Goal: Task Accomplishment & Management: Manage account settings

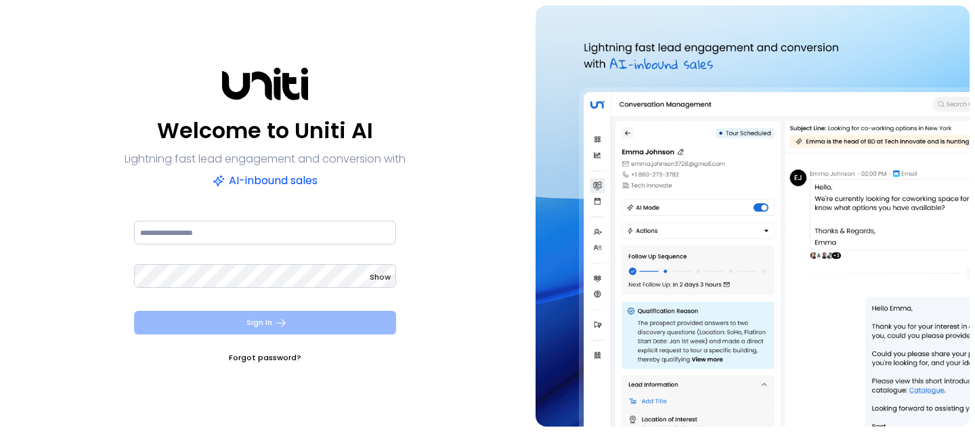
click at [194, 319] on button "Sign In" at bounding box center [265, 323] width 262 height 24
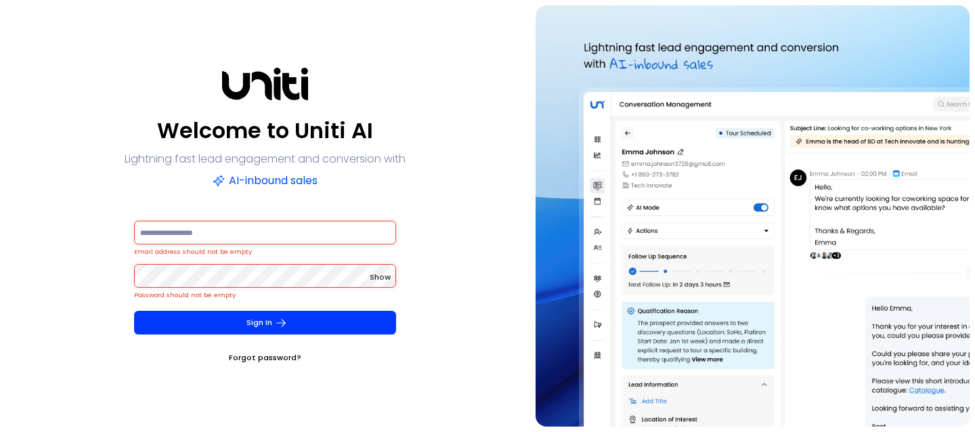
click at [117, 214] on div "Welcome to Uniti AI Lightning fast lead engagement and conversion with AI-inbou…" at bounding box center [264, 215] width 519 height 421
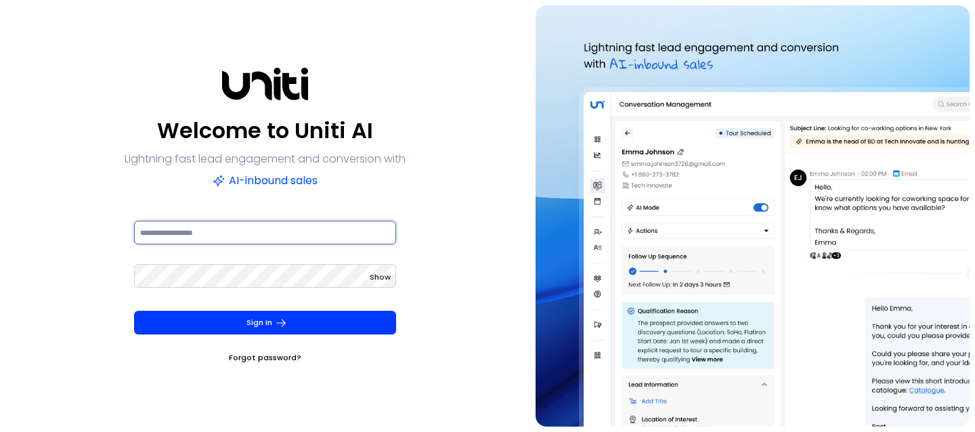
click at [262, 243] on input at bounding box center [265, 233] width 262 height 24
type input "**********"
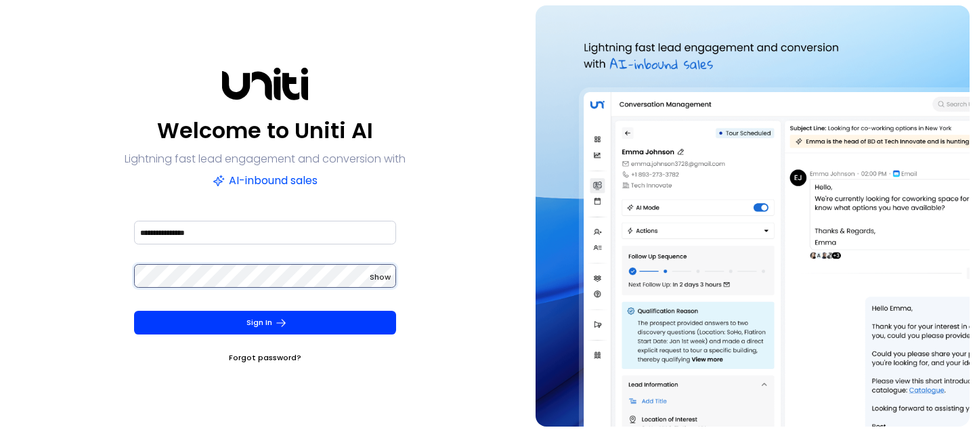
click at [134, 311] on button "Sign In" at bounding box center [265, 323] width 262 height 24
click at [130, 264] on form "**********" at bounding box center [265, 292] width 284 height 146
click at [134, 311] on button "Sign In" at bounding box center [265, 323] width 262 height 24
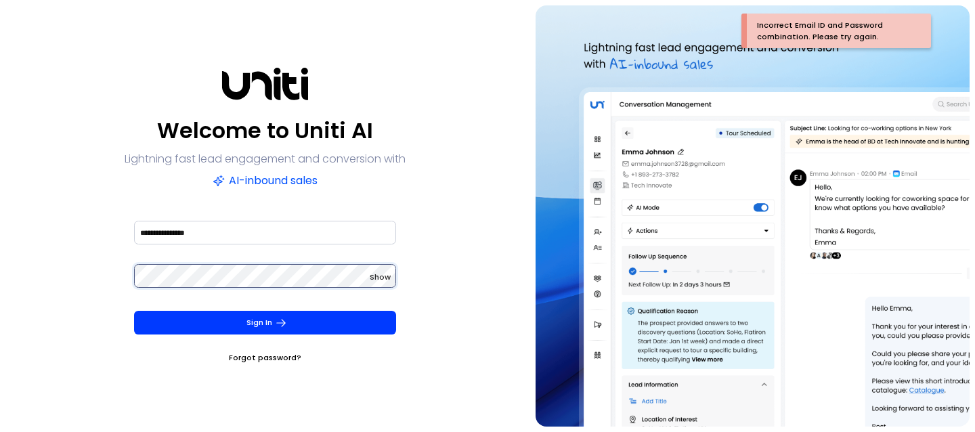
click at [134, 311] on button "Sign In" at bounding box center [265, 323] width 262 height 24
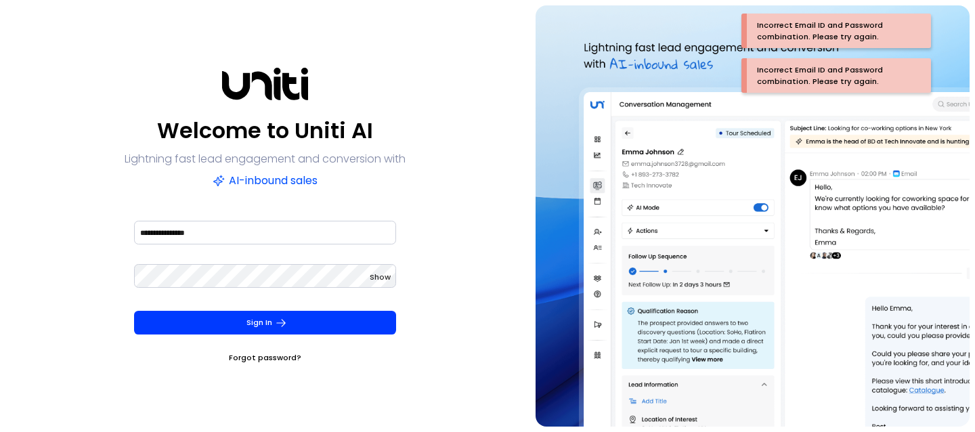
click at [261, 351] on link "Forgot password?" at bounding box center [265, 358] width 72 height 14
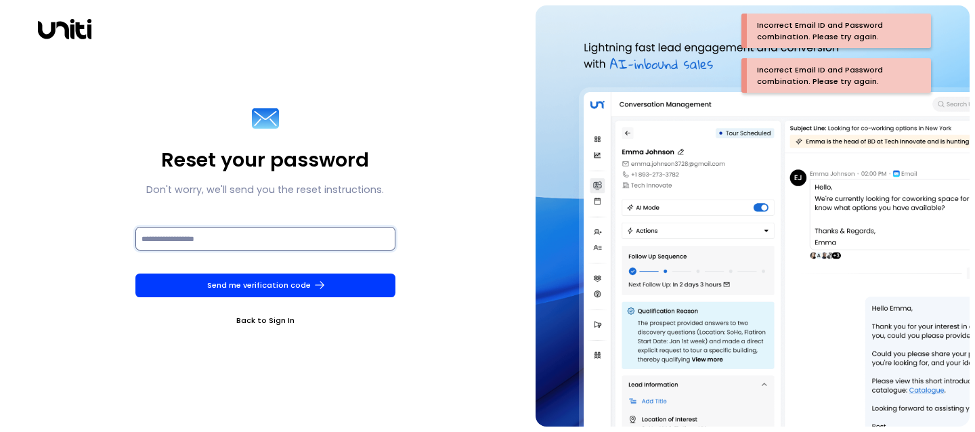
click at [305, 242] on input at bounding box center [265, 239] width 260 height 24
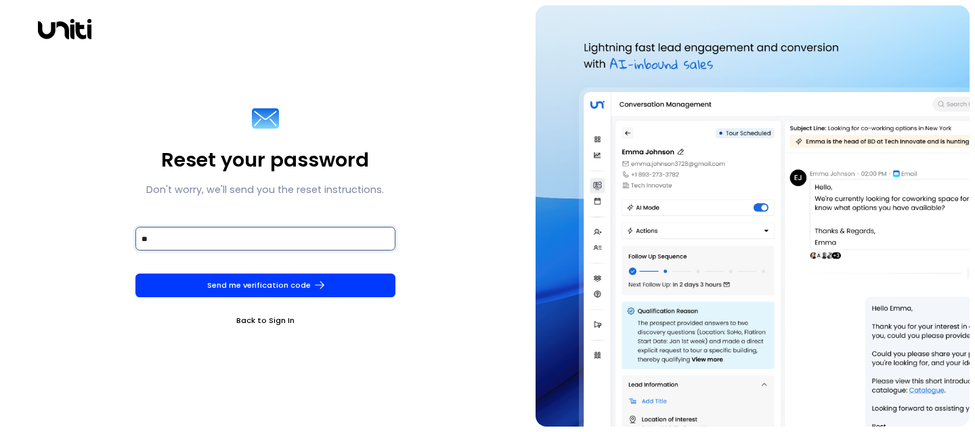
type input "*"
type input "**********"
click at [135, 273] on button "Send me verification code" at bounding box center [265, 285] width 260 height 24
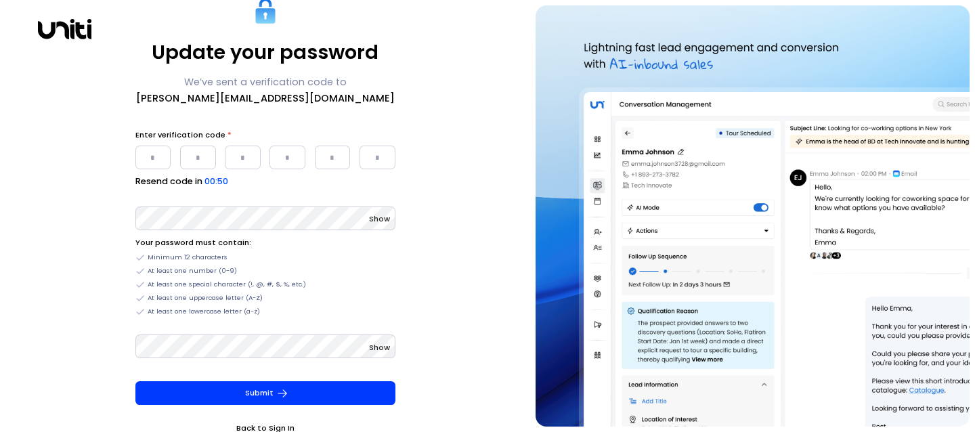
click at [168, 155] on input "Please enter OTP character 1" at bounding box center [153, 158] width 36 height 24
paste input "*"
type input "*"
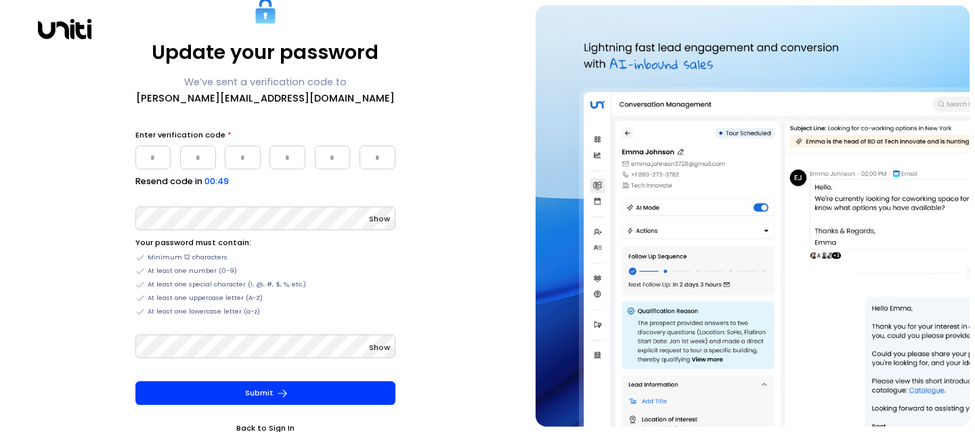
type input "*"
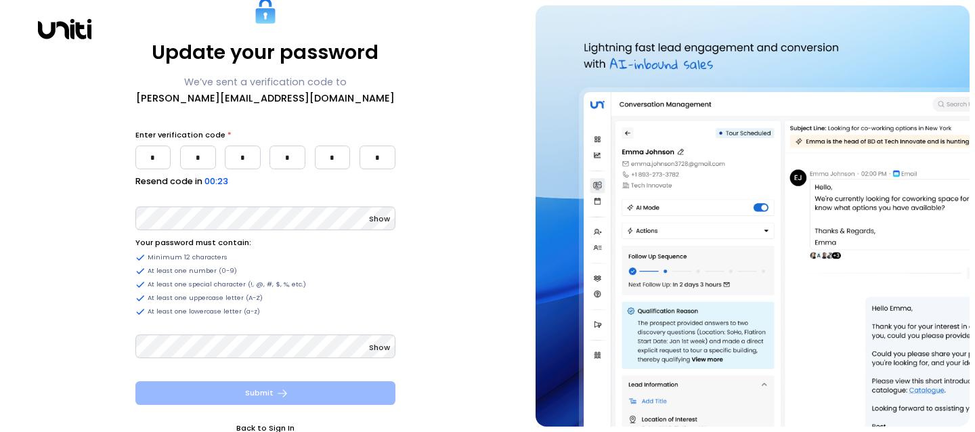
click at [274, 397] on button "Submit" at bounding box center [265, 393] width 260 height 24
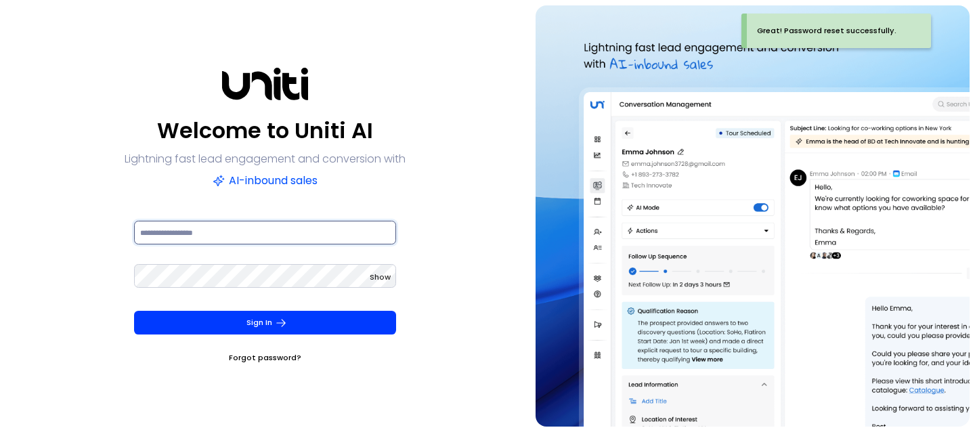
click at [229, 234] on input at bounding box center [265, 233] width 262 height 24
type input "*"
type input "**********"
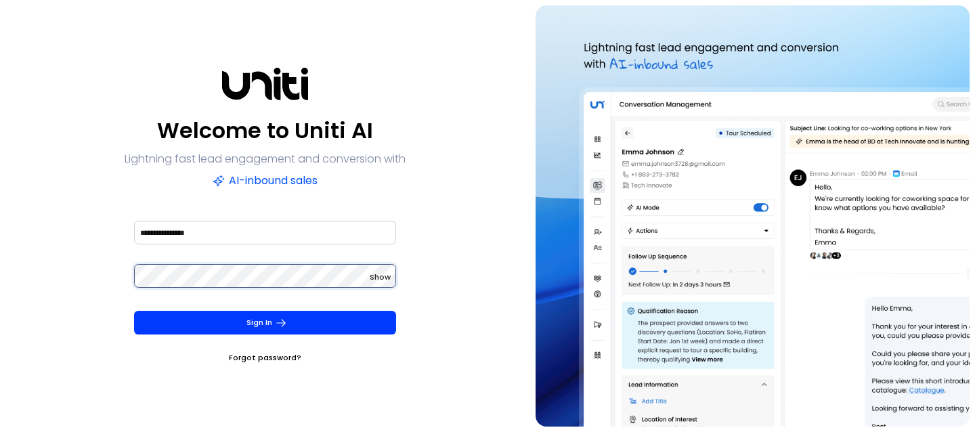
click at [134, 311] on button "Sign In" at bounding box center [265, 323] width 262 height 24
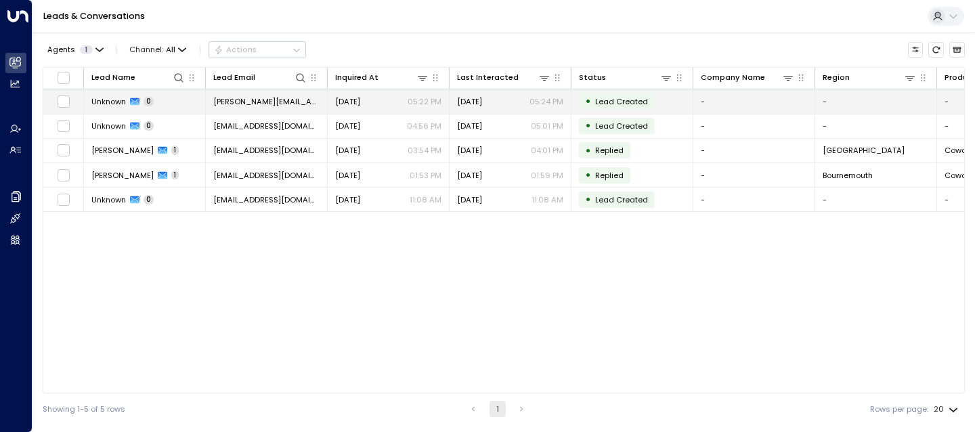
click at [112, 103] on span "Unknown" at bounding box center [108, 101] width 35 height 11
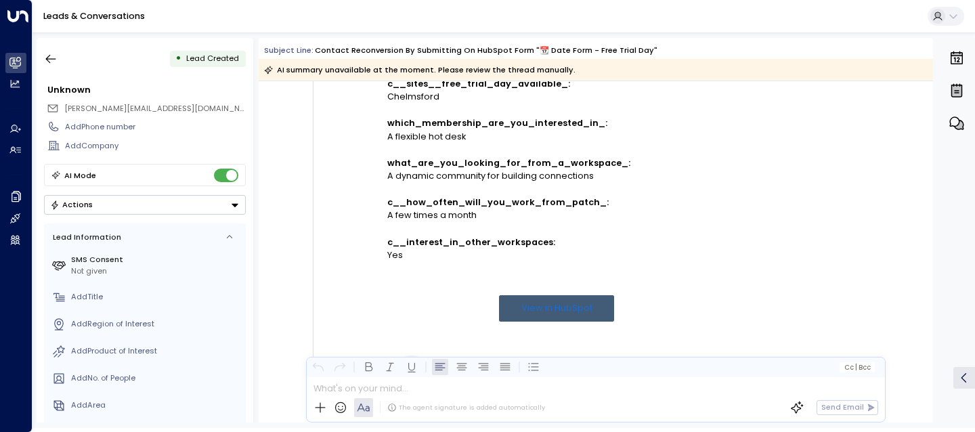
scroll to position [934, 0]
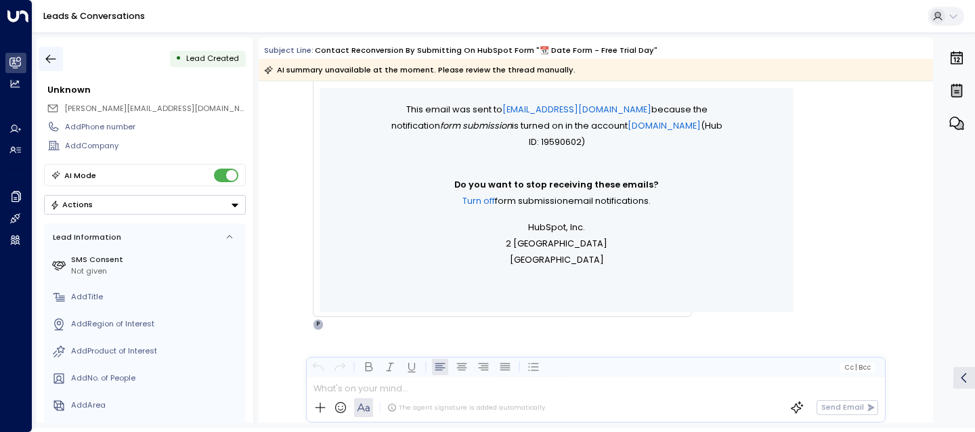
click at [58, 57] on button "button" at bounding box center [51, 59] width 24 height 24
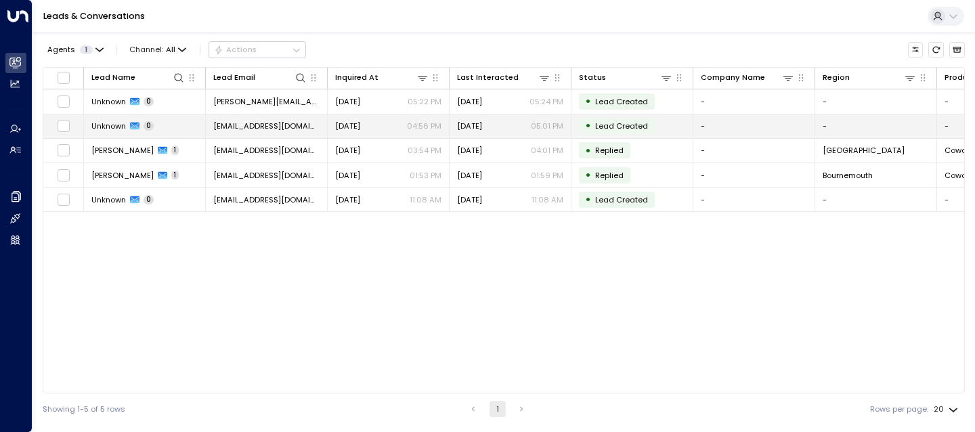
click at [111, 135] on td "Unknown 0" at bounding box center [145, 126] width 122 height 24
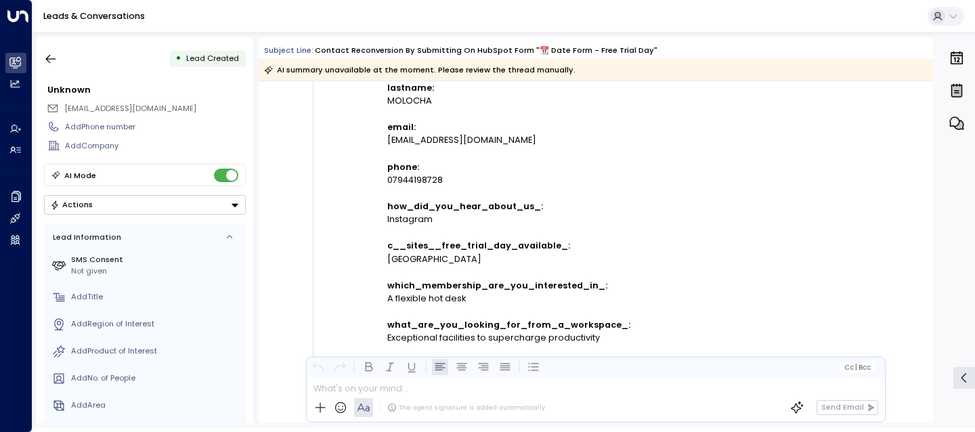
scroll to position [850, 0]
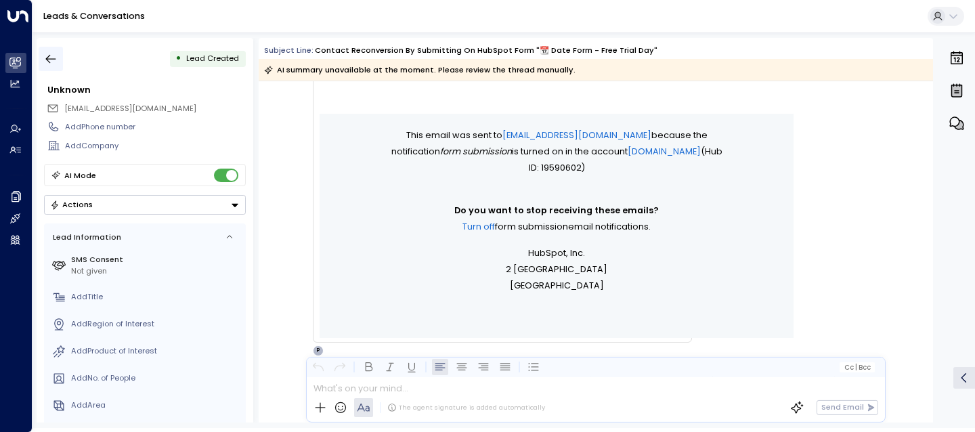
click at [56, 56] on icon "button" at bounding box center [51, 59] width 14 height 14
